Goal: Find specific page/section: Find specific page/section

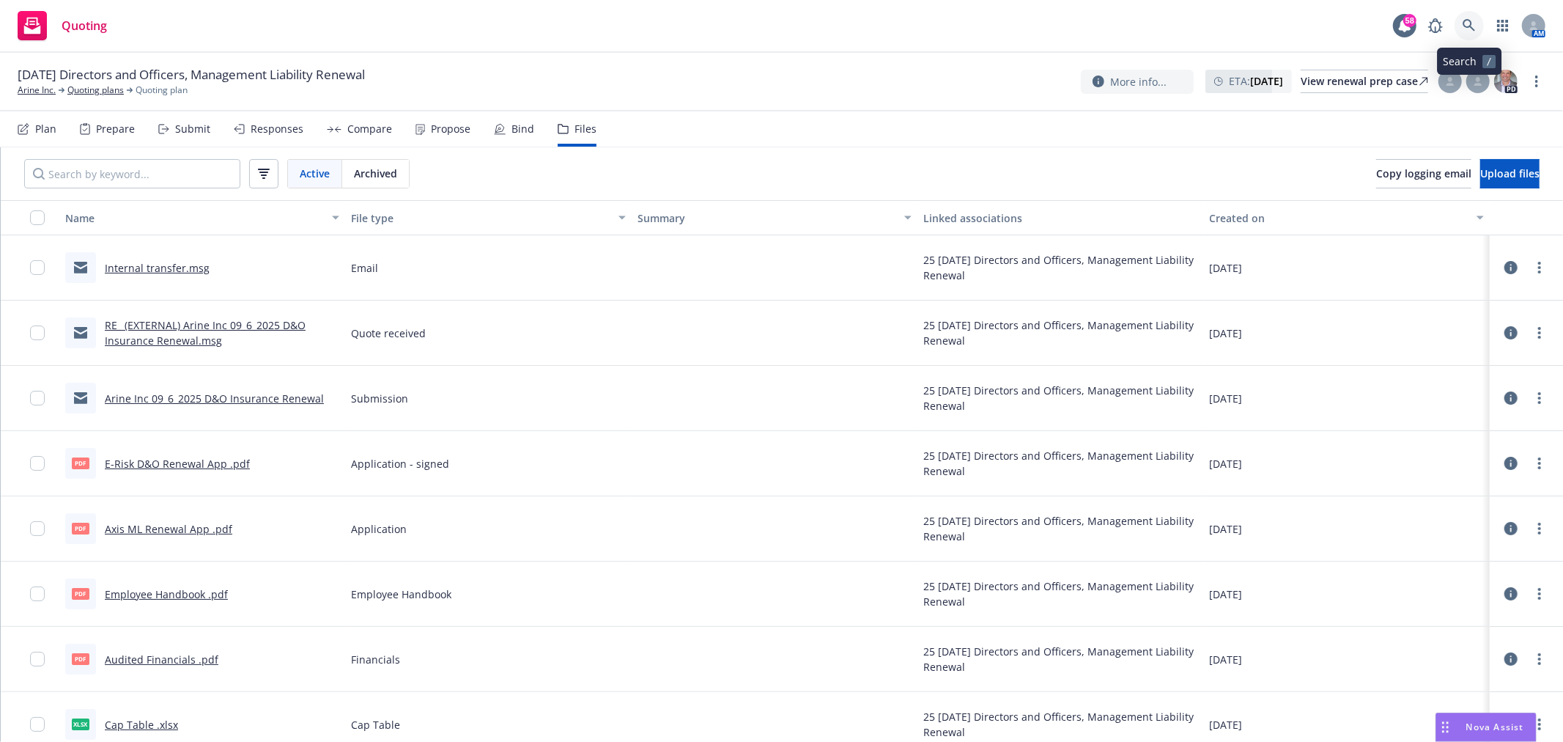
click at [1470, 27] on icon at bounding box center [1469, 25] width 12 height 12
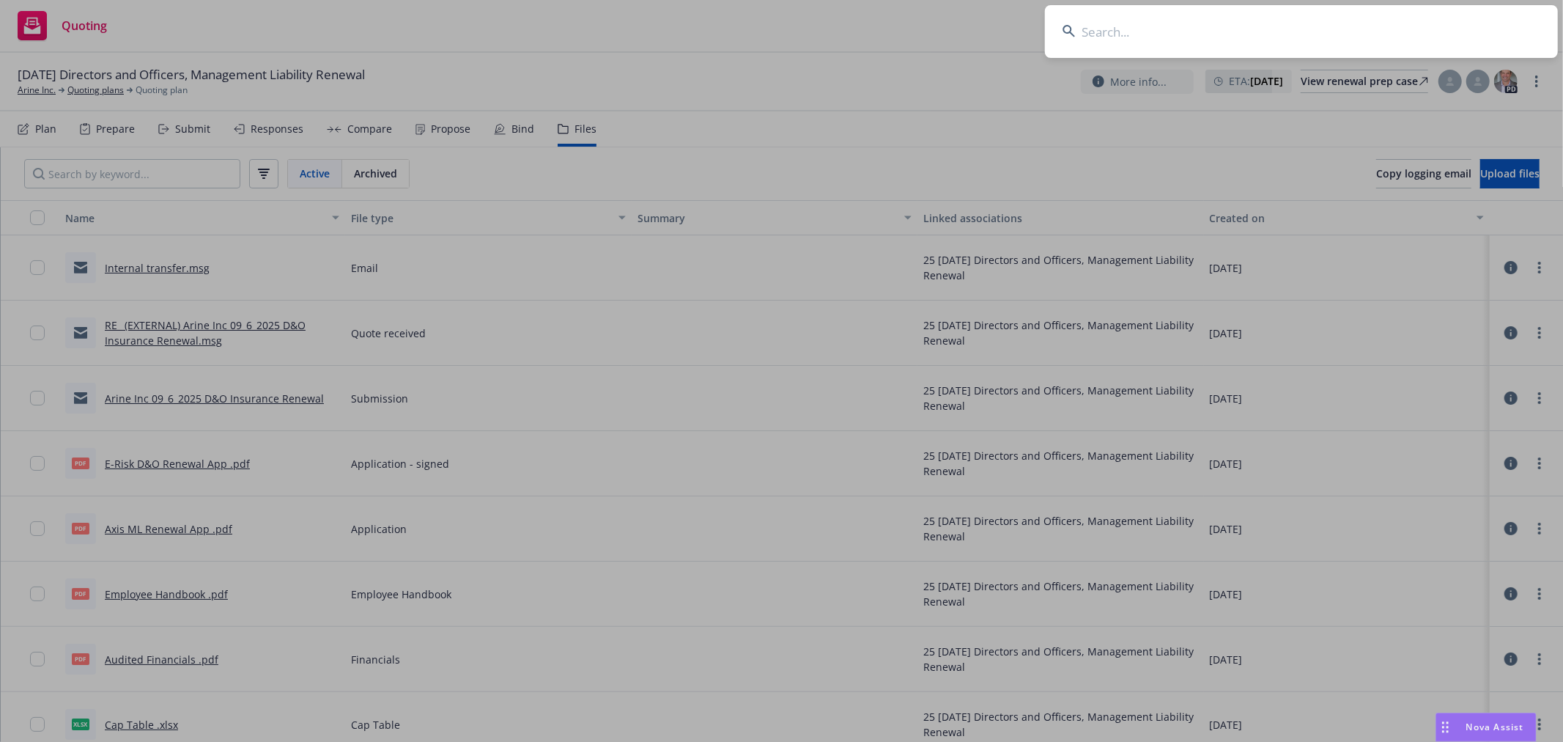
click at [1083, 34] on input at bounding box center [1301, 31] width 513 height 53
click at [1092, 33] on input at bounding box center [1301, 31] width 513 height 53
type input "cloudian"
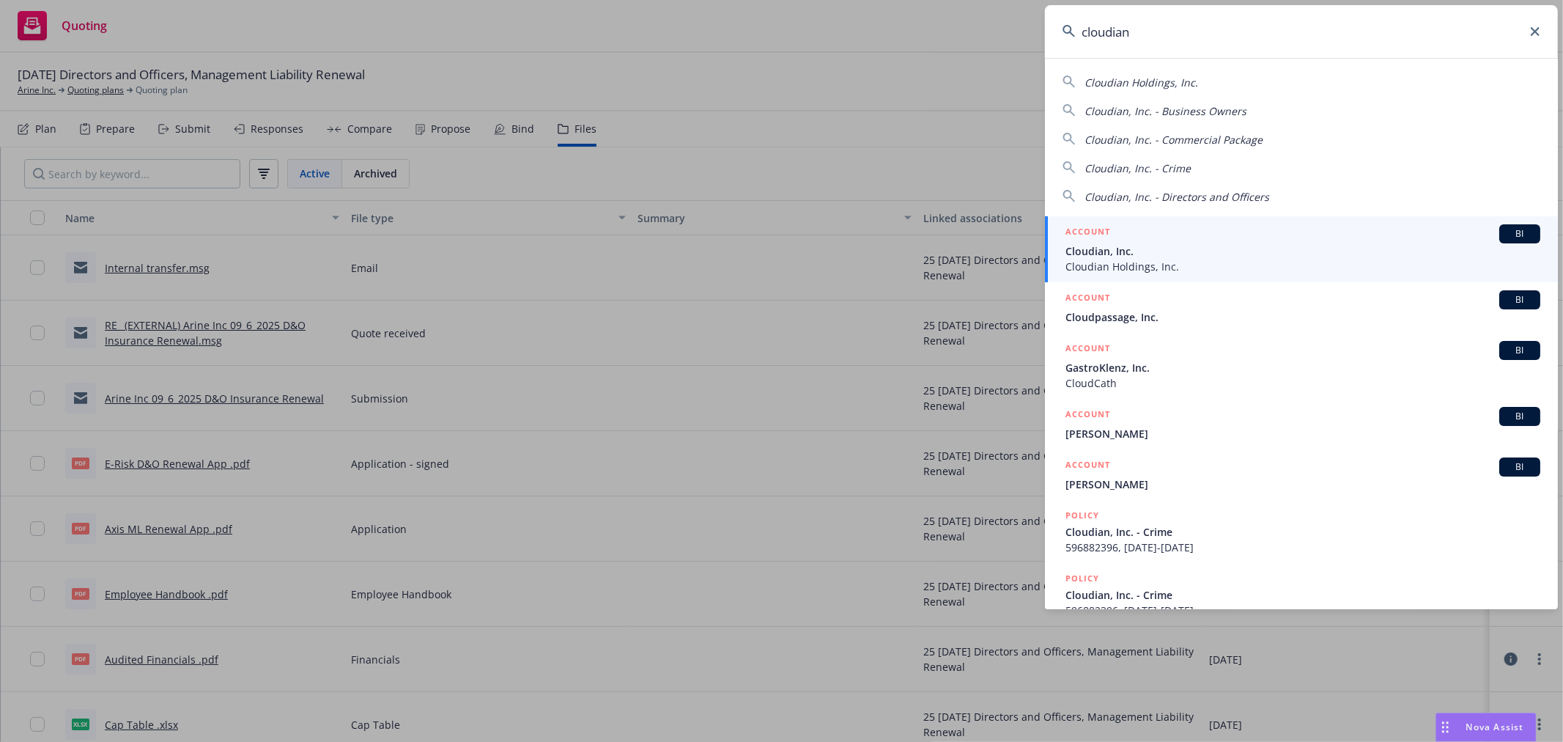
click at [1154, 246] on span "Cloudian, Inc." at bounding box center [1303, 250] width 475 height 15
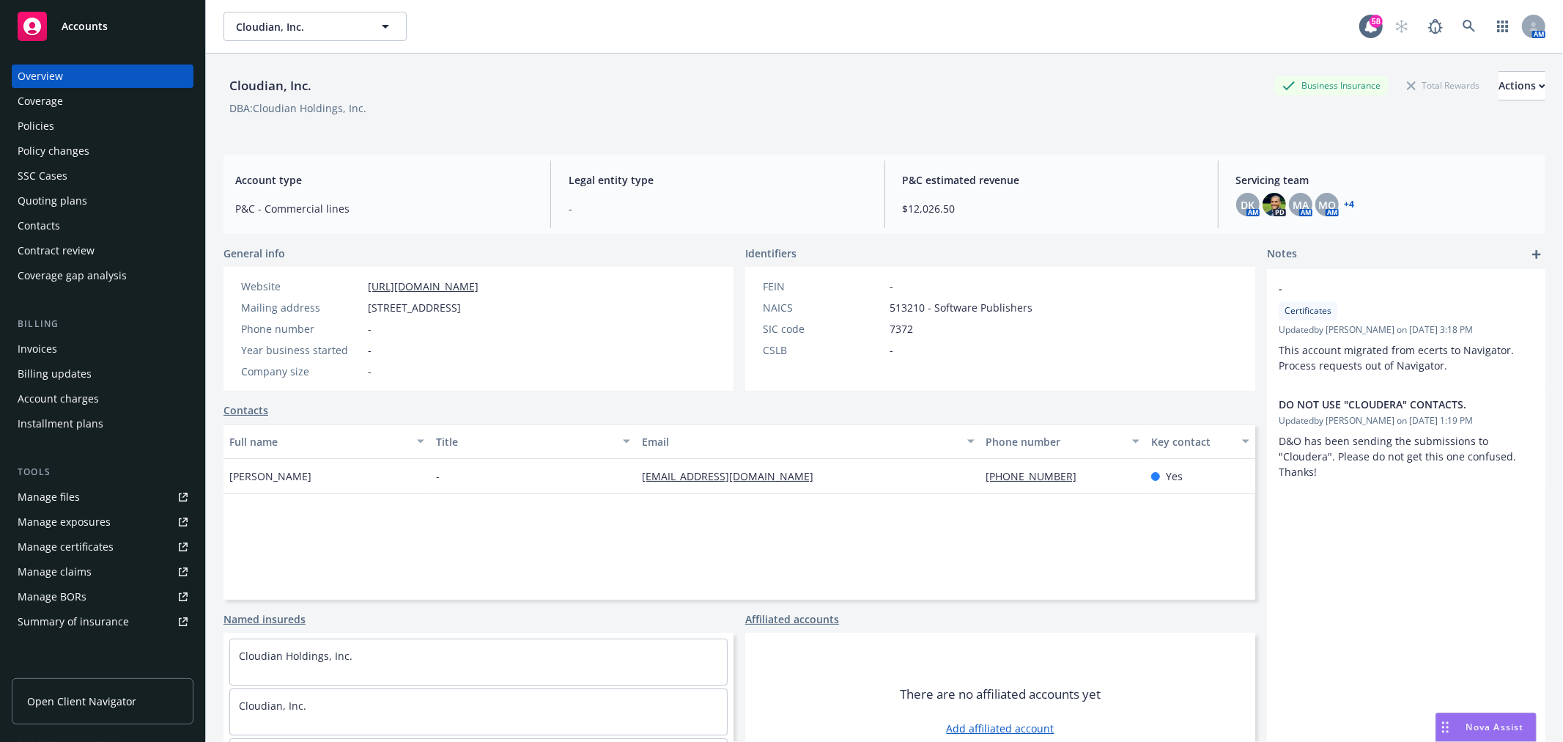
click at [1345, 202] on link "+ 4" at bounding box center [1350, 204] width 10 height 9
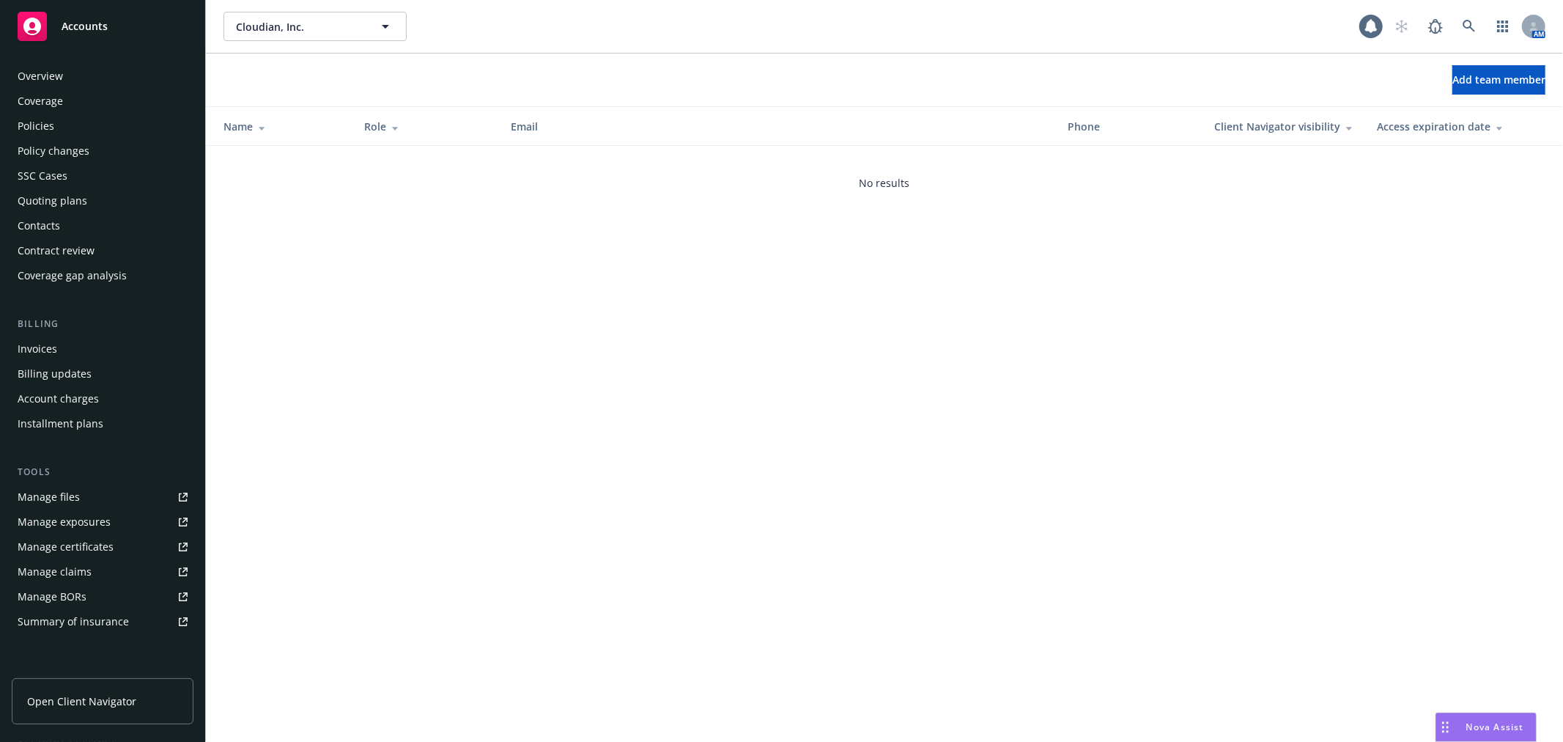
scroll to position [213, 0]
